Goal: Find specific page/section: Find specific page/section

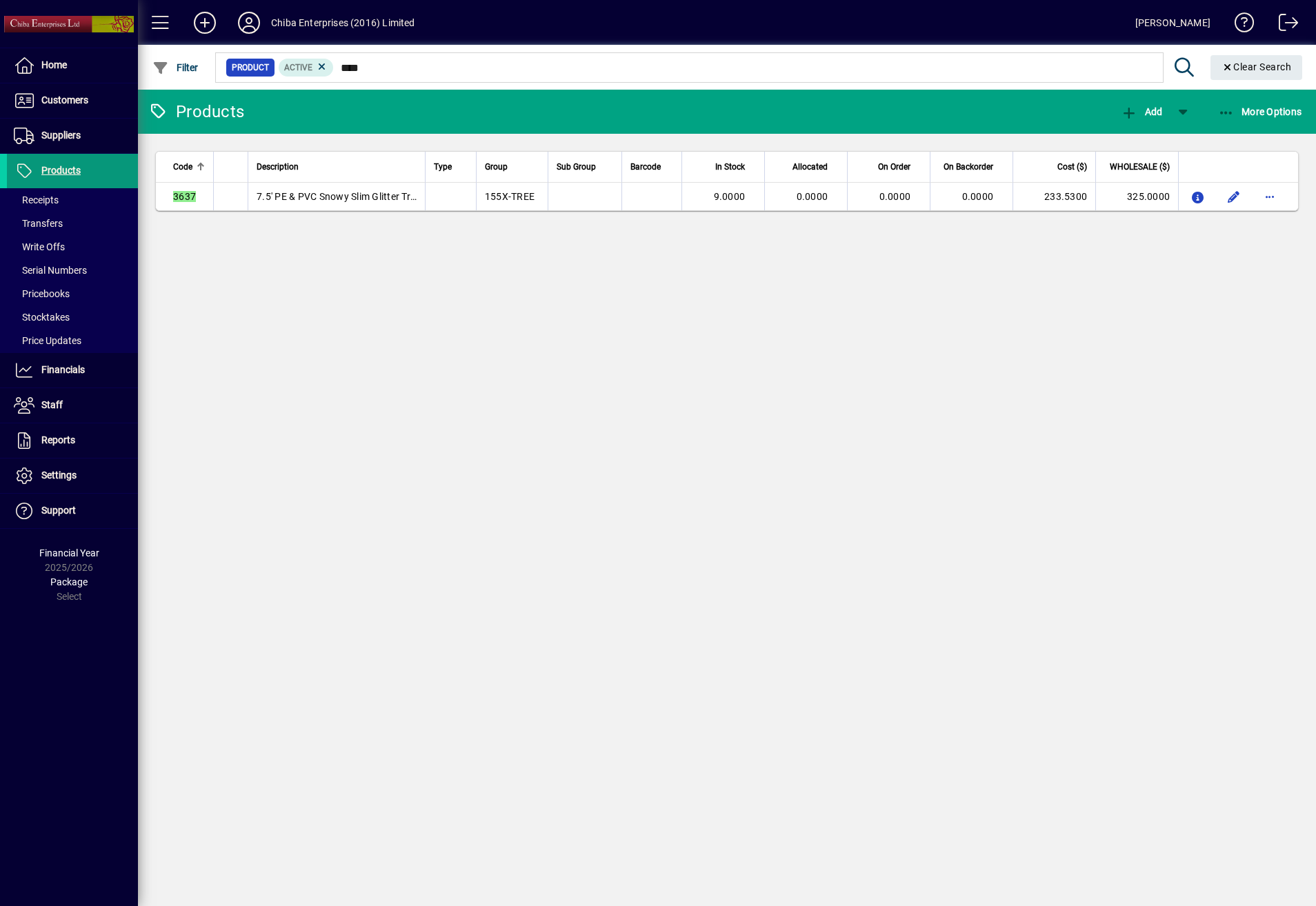
click at [66, 169] on span "Products" at bounding box center [60, 170] width 39 height 11
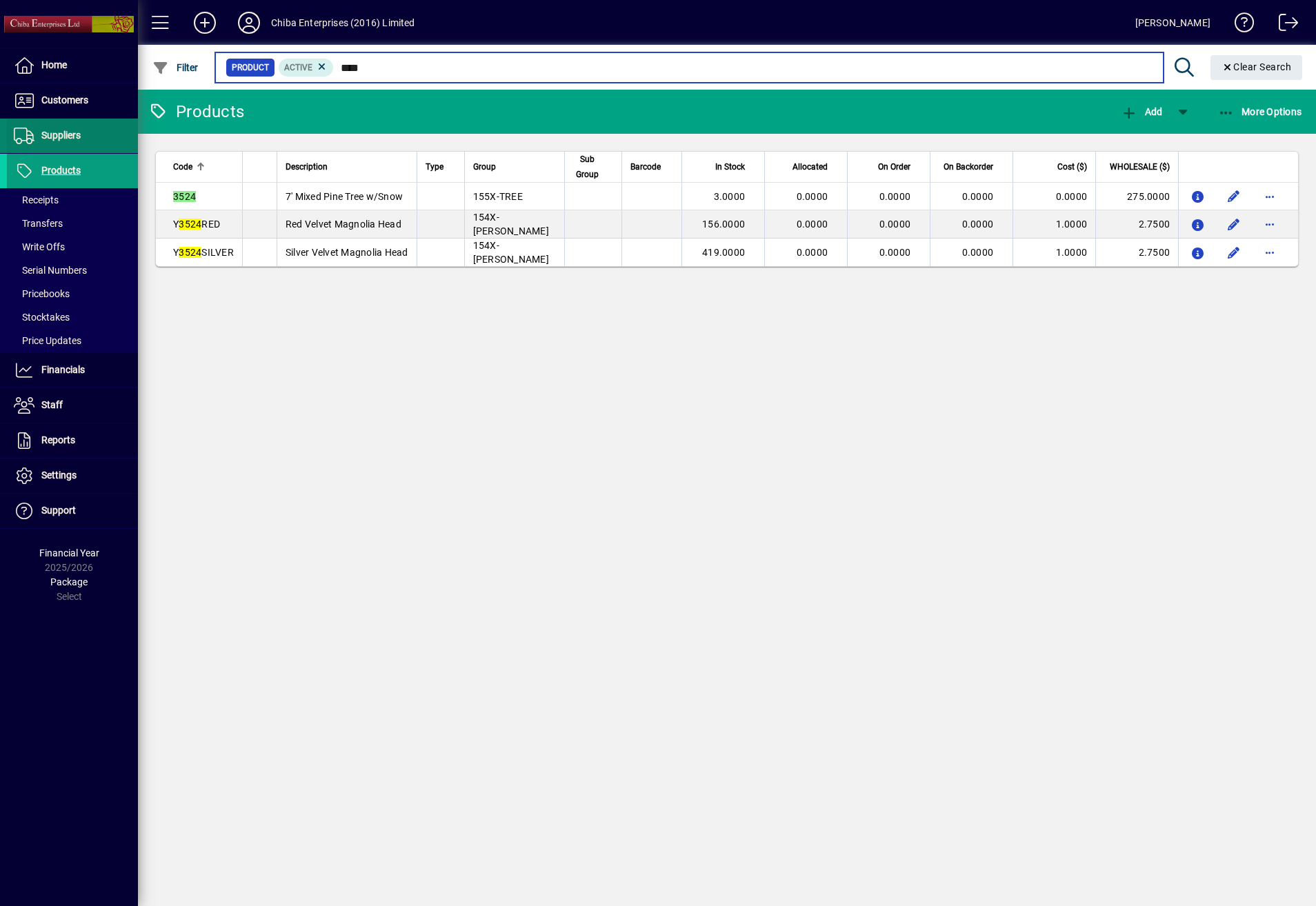
type input "****"
